Goal: Use online tool/utility: Utilize a website feature to perform a specific function

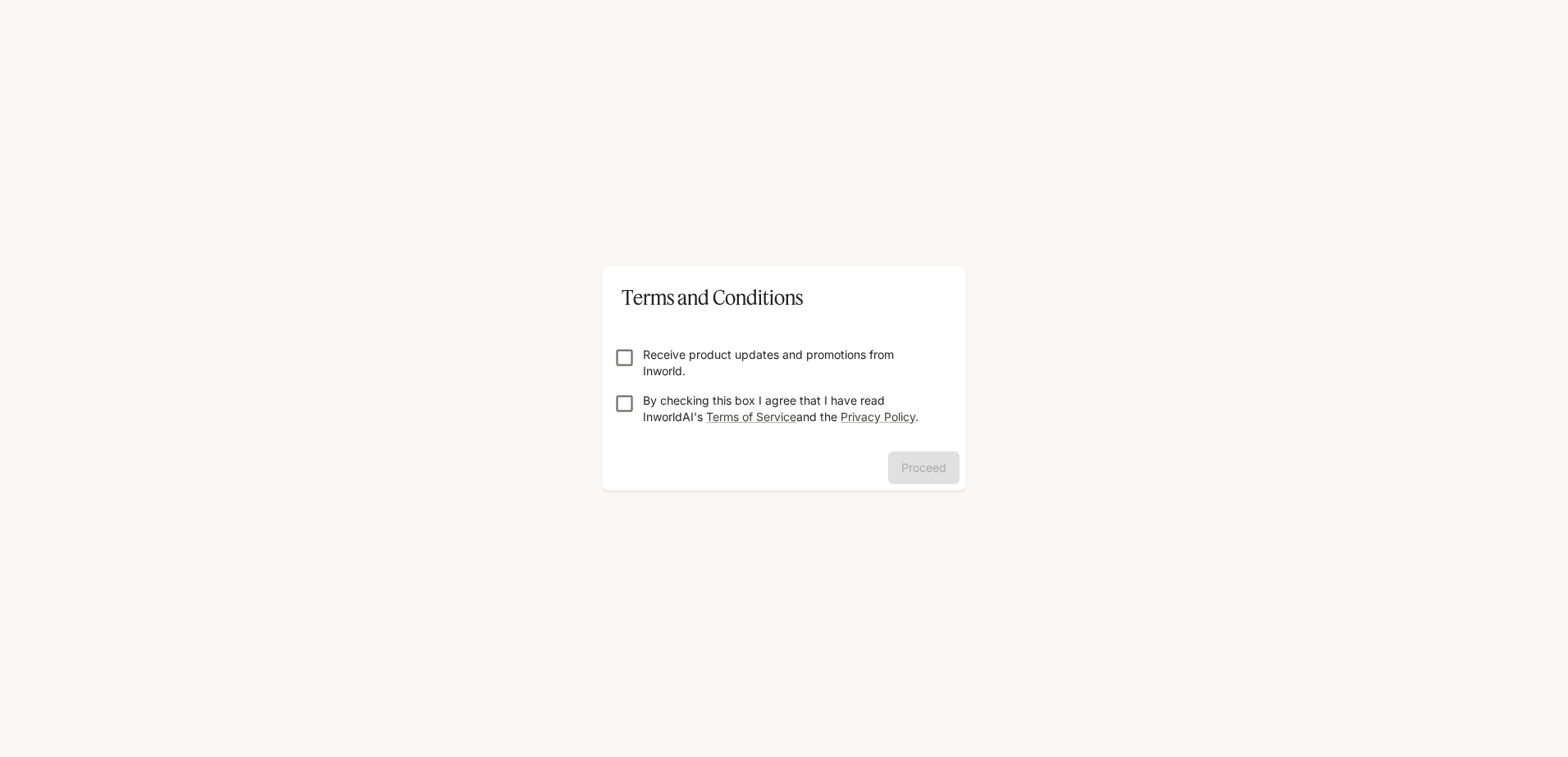
click at [826, 347] on p "Receive product updates and promotions from Inworld." at bounding box center [790, 364] width 295 height 33
click at [704, 411] on p "By checking this box I agree that I have read InworldAI's Terms of Service and …" at bounding box center [790, 409] width 295 height 33
click at [924, 471] on button "Proceed" at bounding box center [924, 468] width 72 height 33
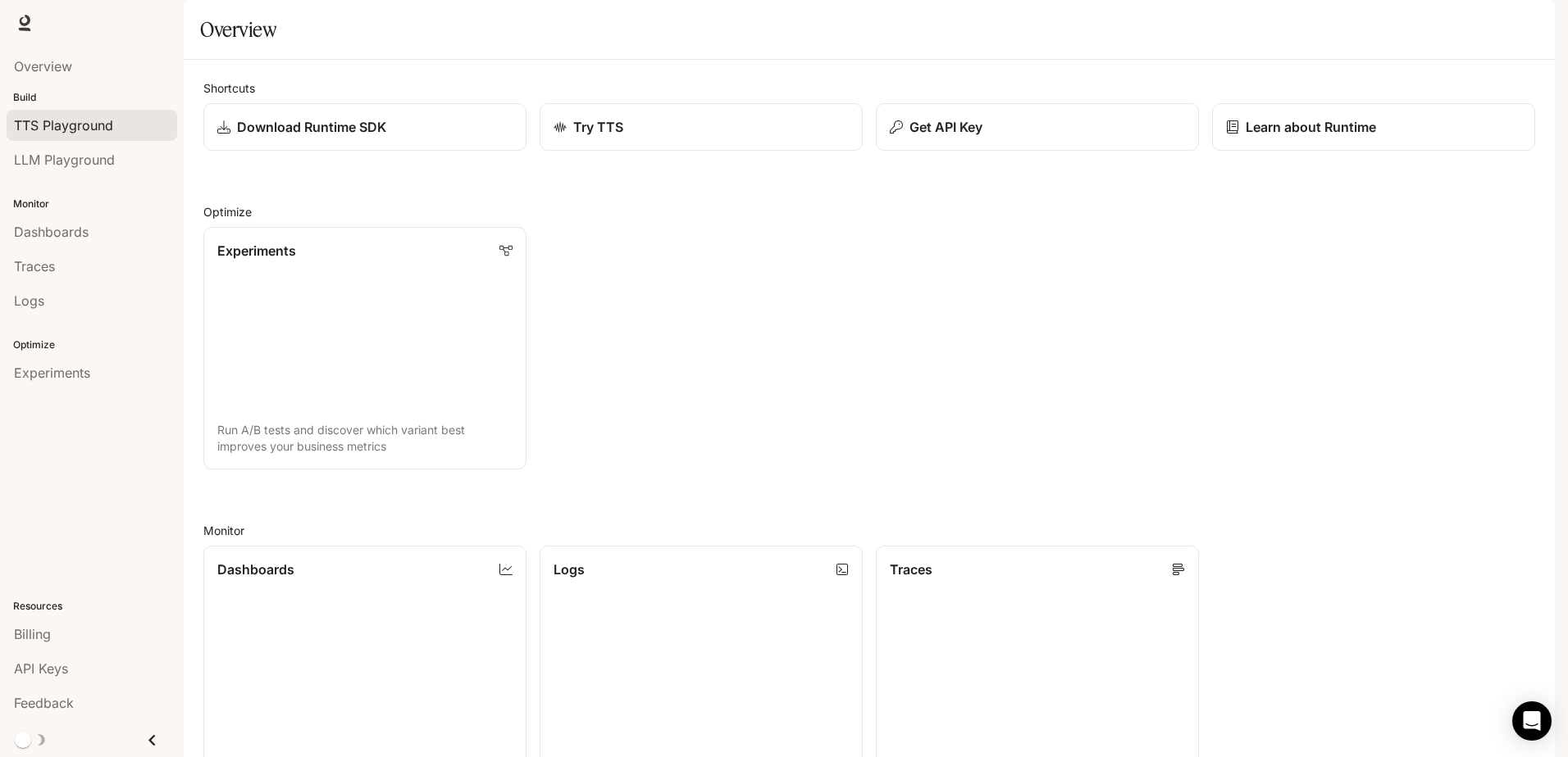
click at [89, 138] on link "TTS Playground" at bounding box center [92, 126] width 170 height 31
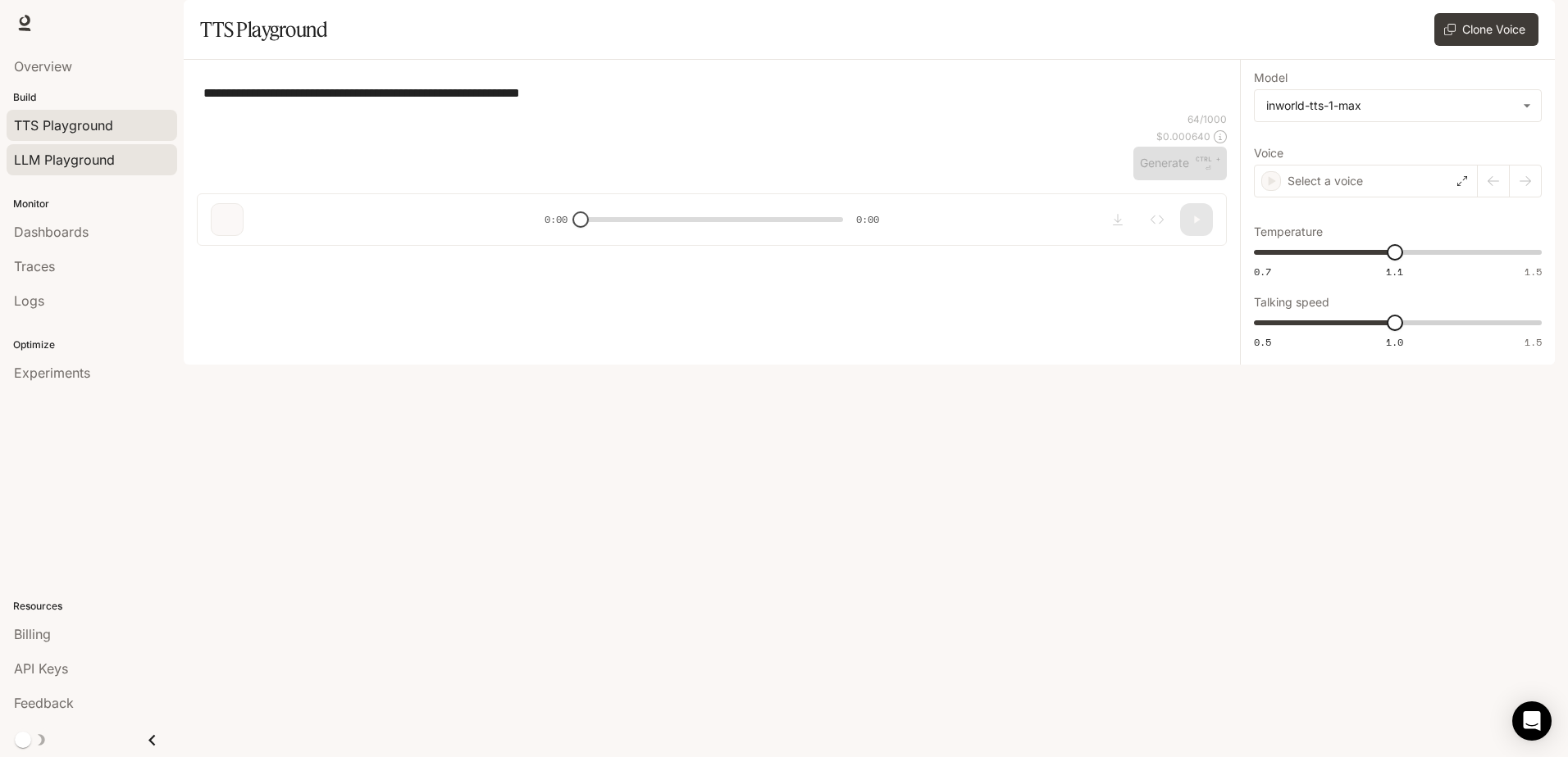
click at [85, 151] on span "LLM Playground" at bounding box center [64, 160] width 101 height 19
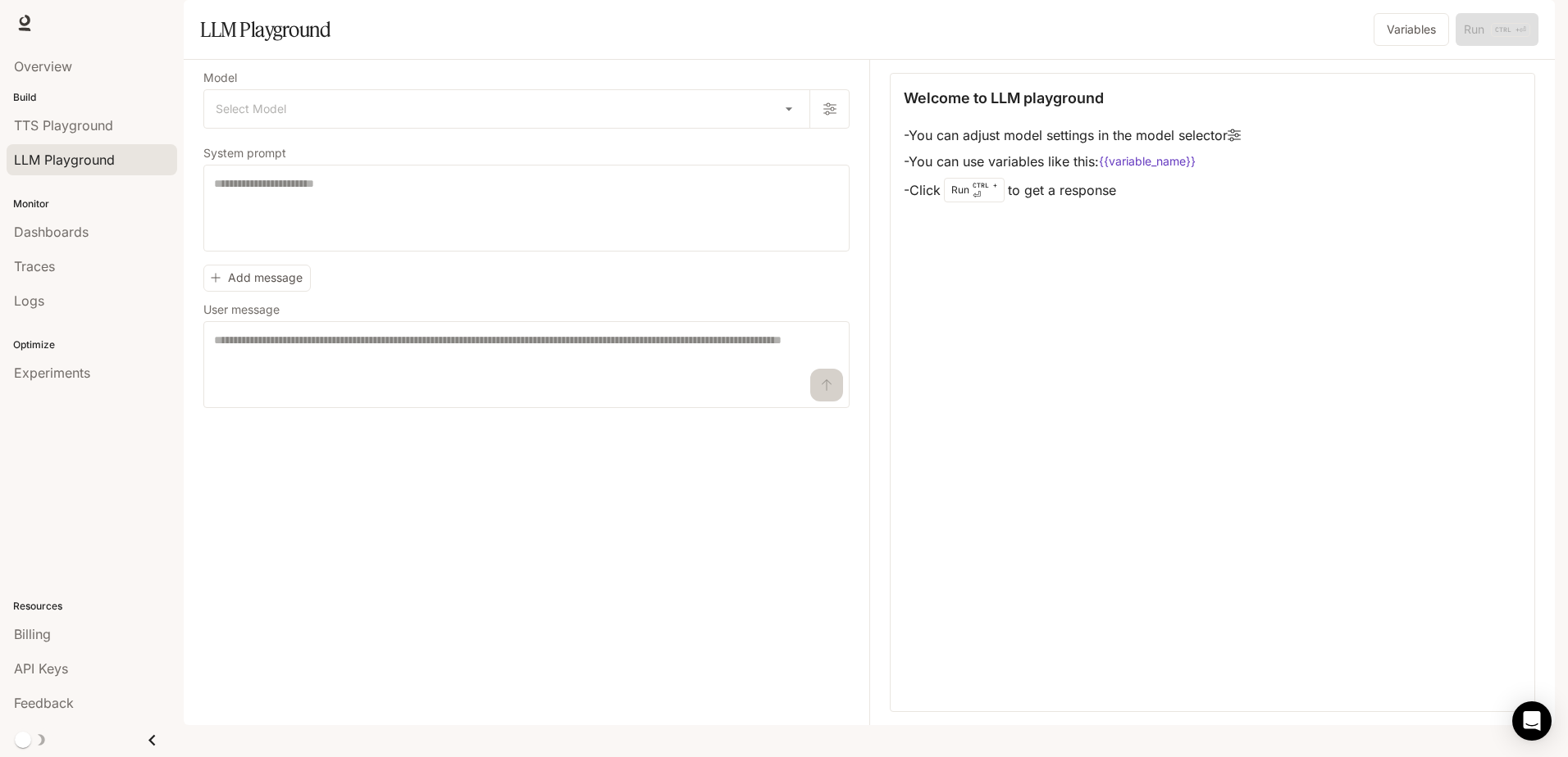
click at [222, 45] on h1 "LLM Playground" at bounding box center [265, 30] width 131 height 33
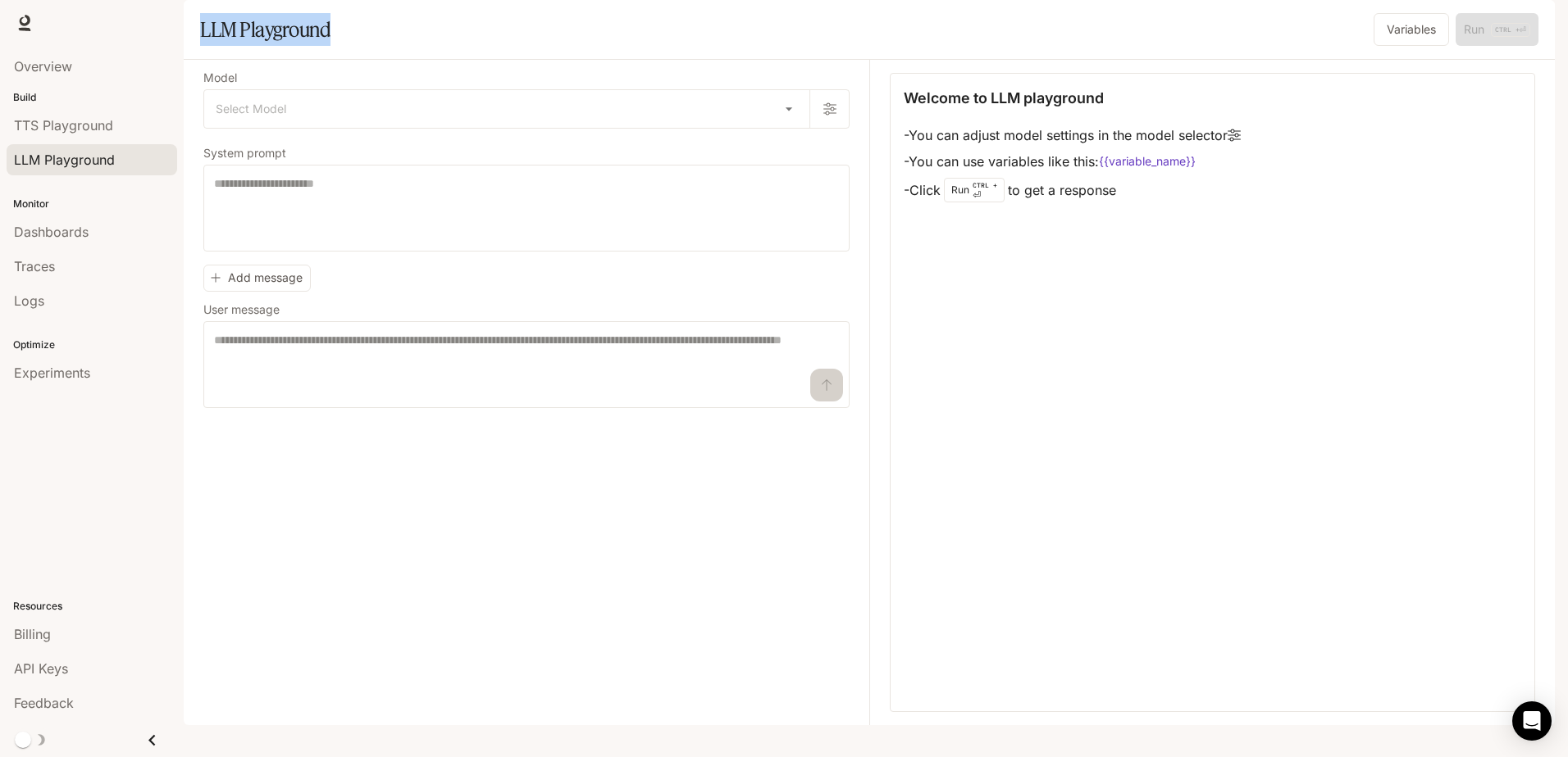
drag, startPoint x: 222, startPoint y: 73, endPoint x: 207, endPoint y: 77, distance: 15.5
click at [207, 45] on h1 "LLM Playground" at bounding box center [265, 30] width 131 height 33
